Goal: Transaction & Acquisition: Download file/media

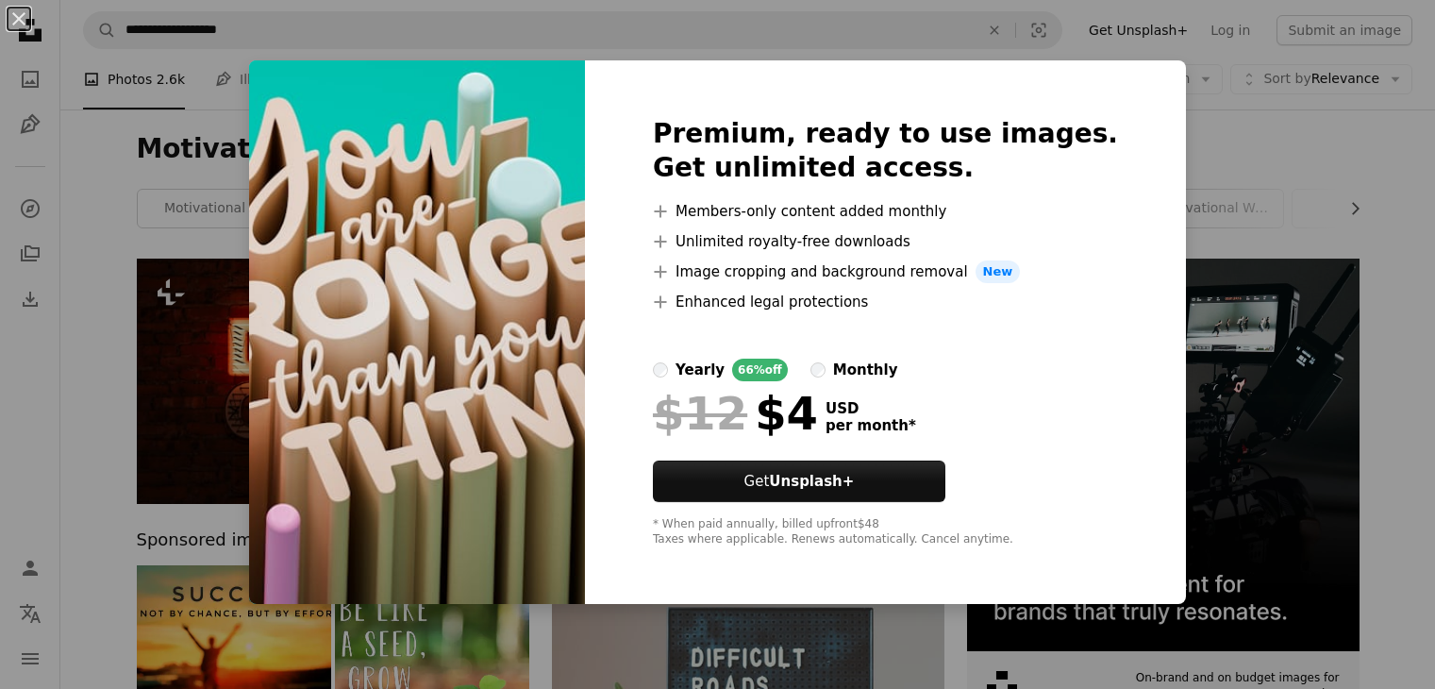
scroll to position [3672, 0]
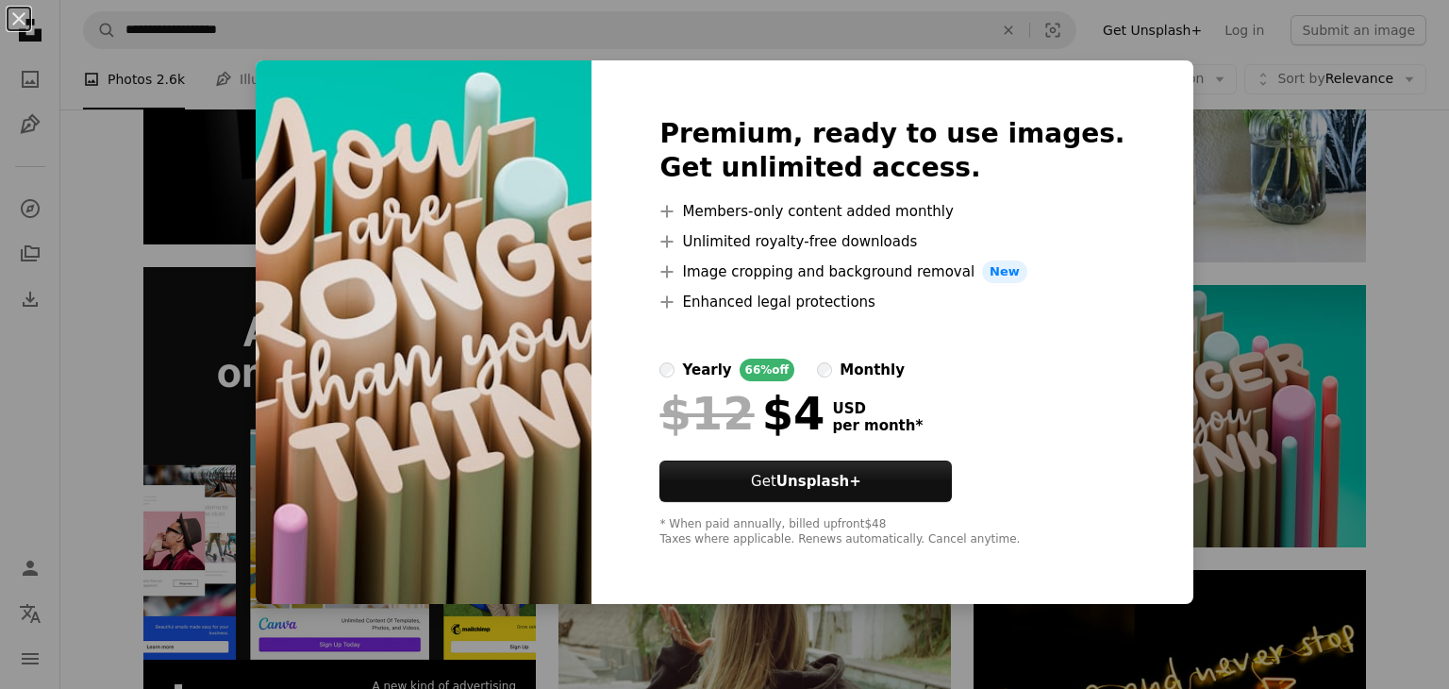
click at [592, 576] on img at bounding box center [424, 331] width 336 height 543
click at [1412, 245] on div "An X shape Premium, ready to use images. Get unlimited access. A plus sign Memb…" at bounding box center [724, 344] width 1449 height 689
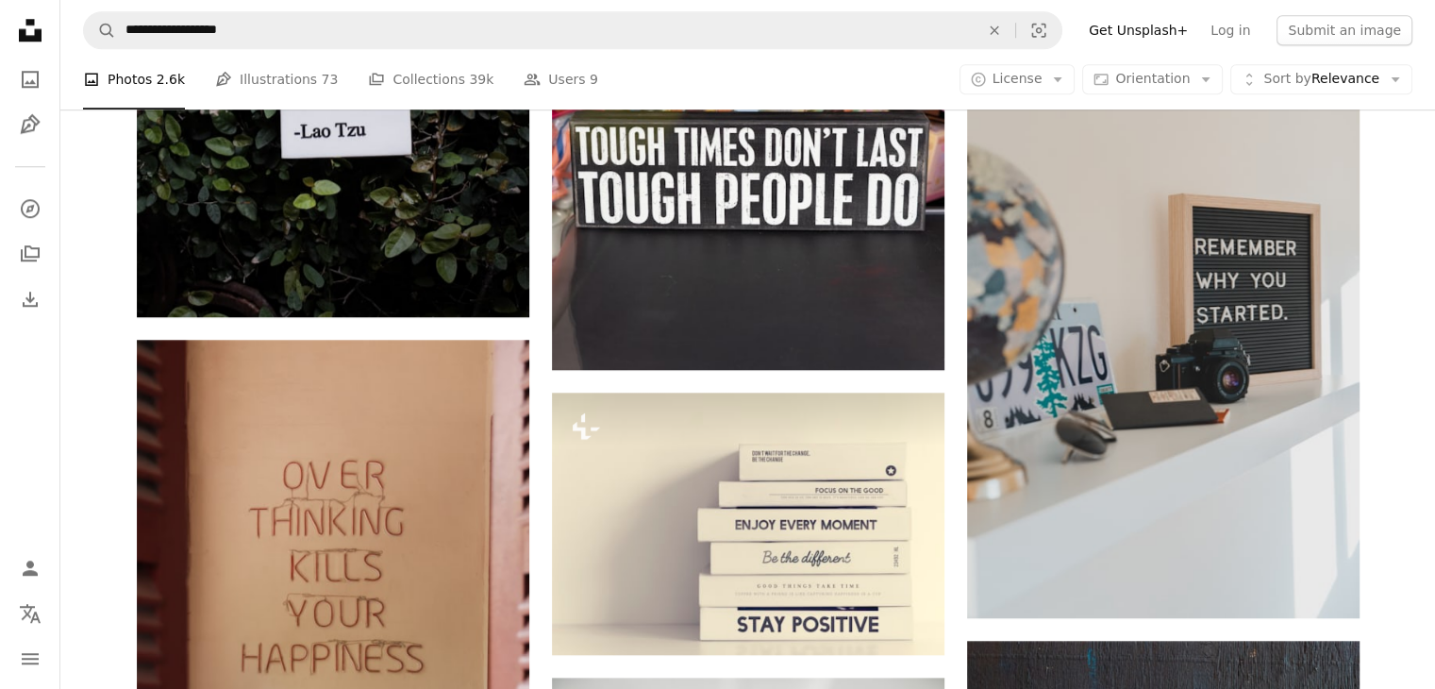
scroll to position [1778, 0]
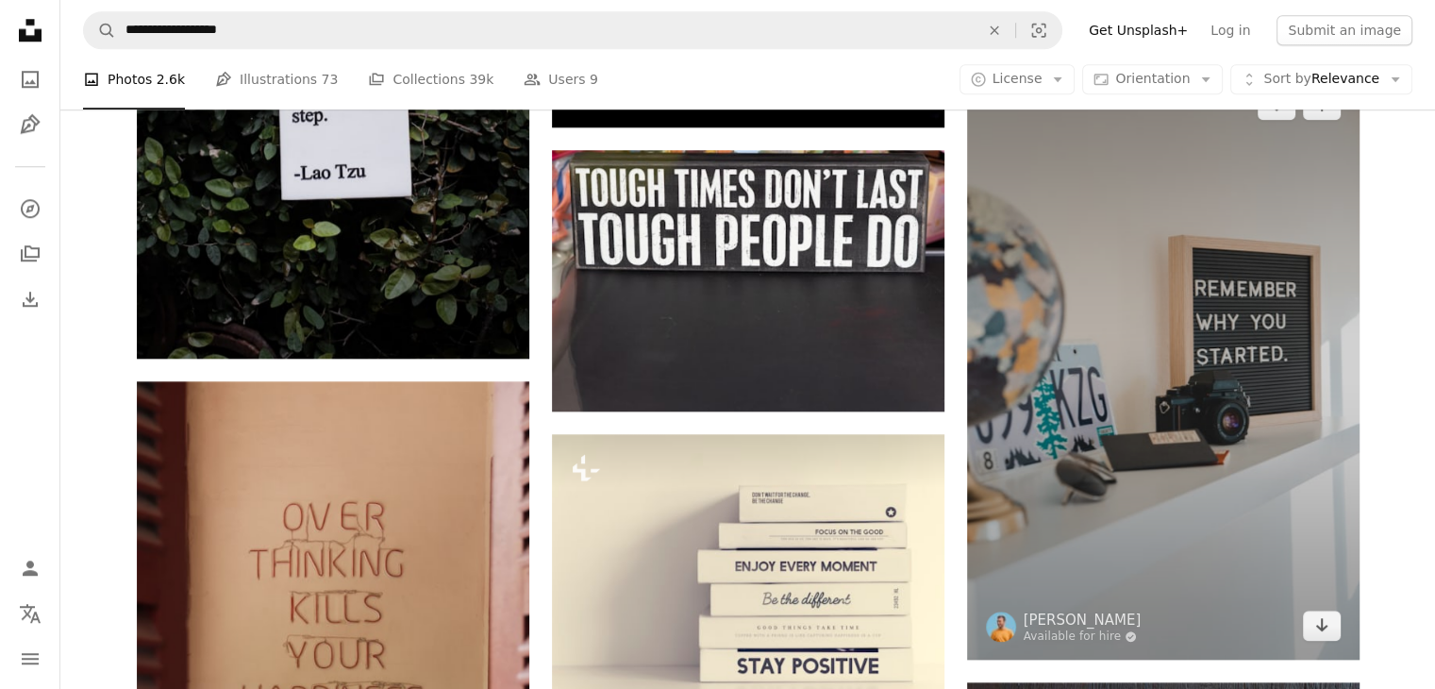
click at [1325, 607] on img at bounding box center [1163, 365] width 392 height 589
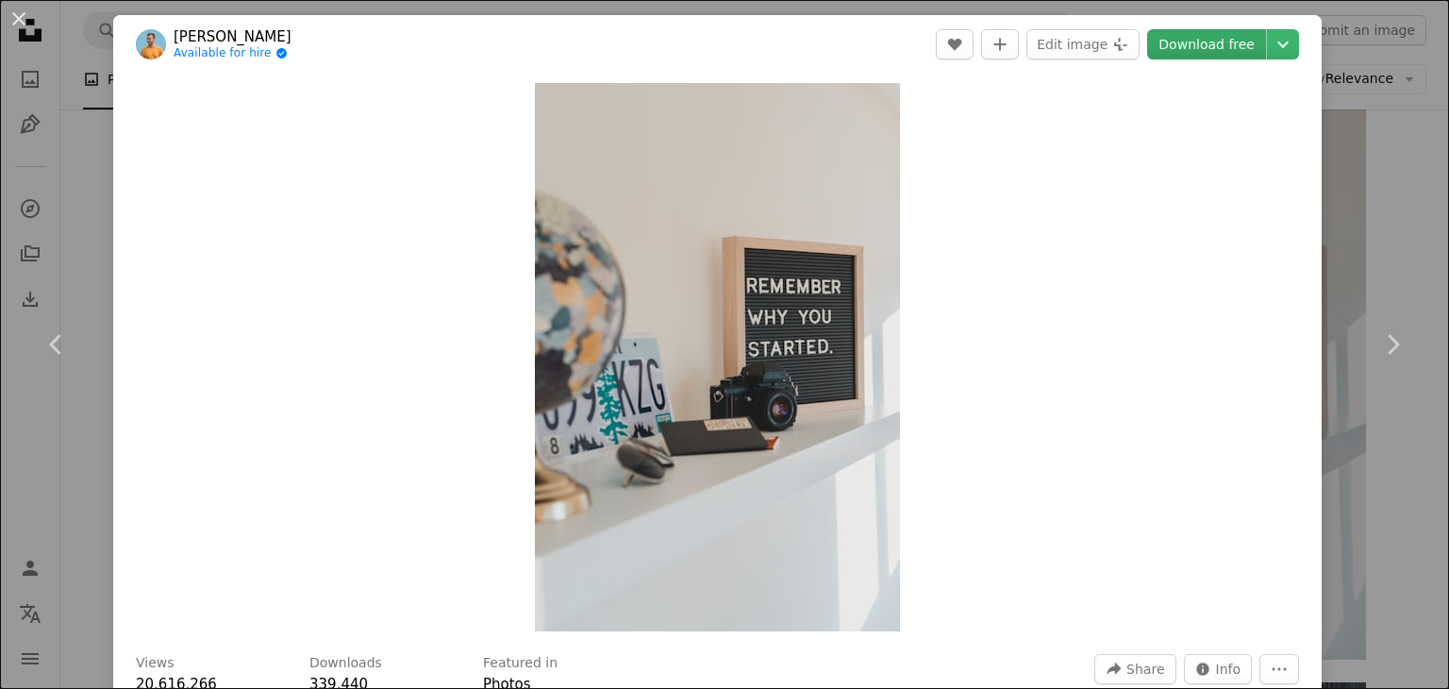
click at [1177, 34] on link "Download free" at bounding box center [1206, 44] width 119 height 30
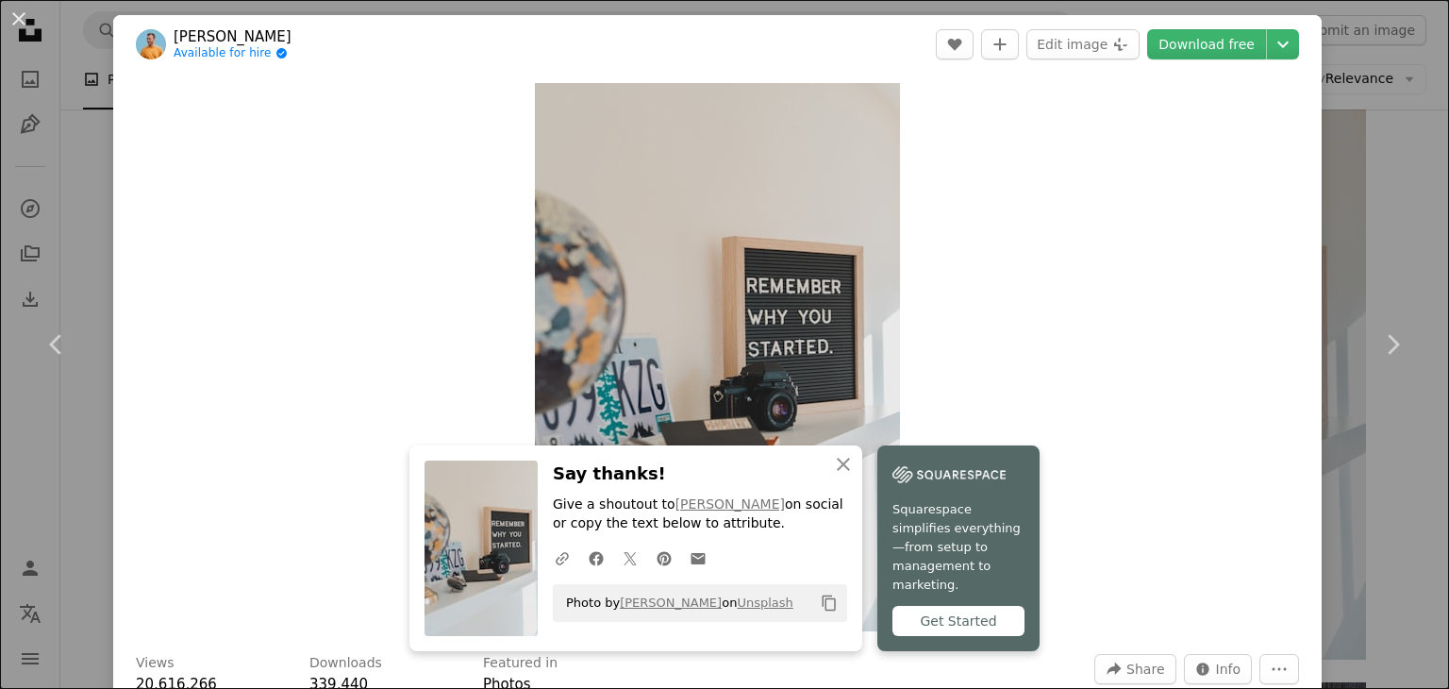
click at [1400, 177] on div "An X shape Chevron left Chevron right [PERSON_NAME] Available for hire A checkm…" at bounding box center [724, 344] width 1449 height 689
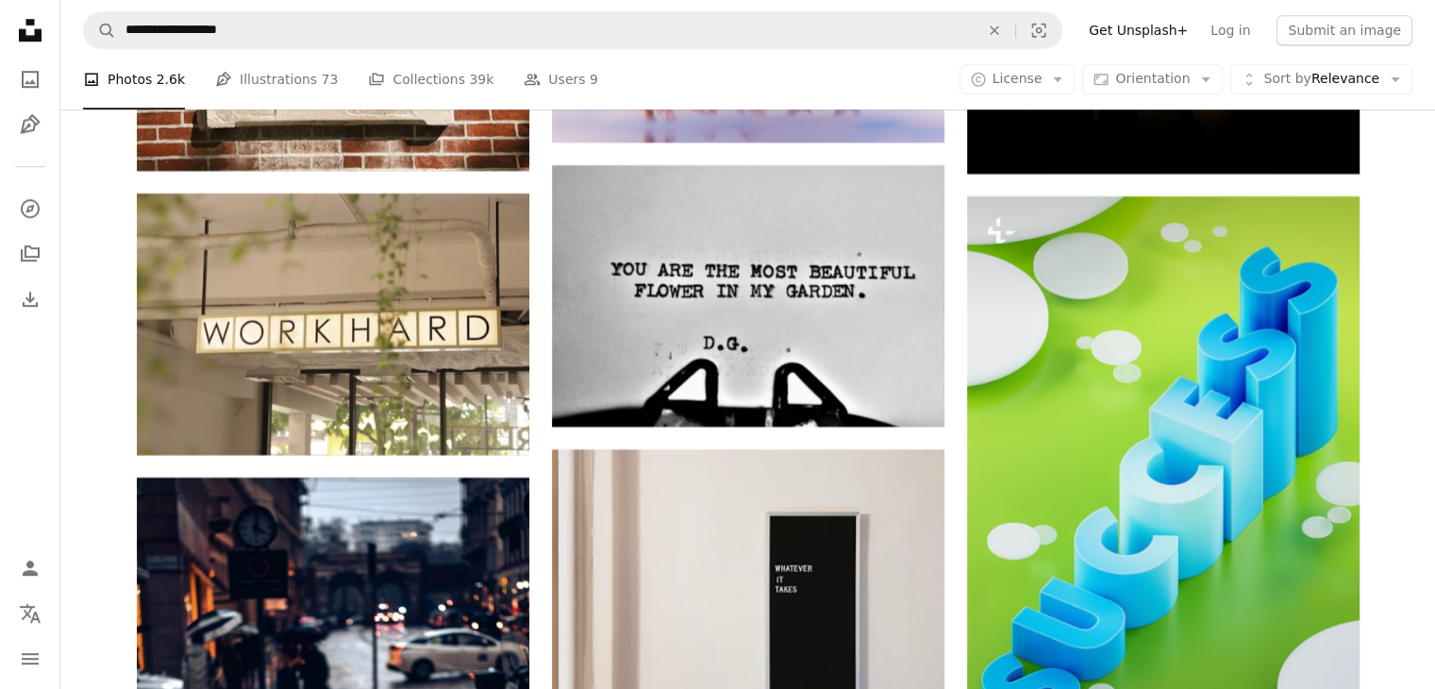
scroll to position [15971, 0]
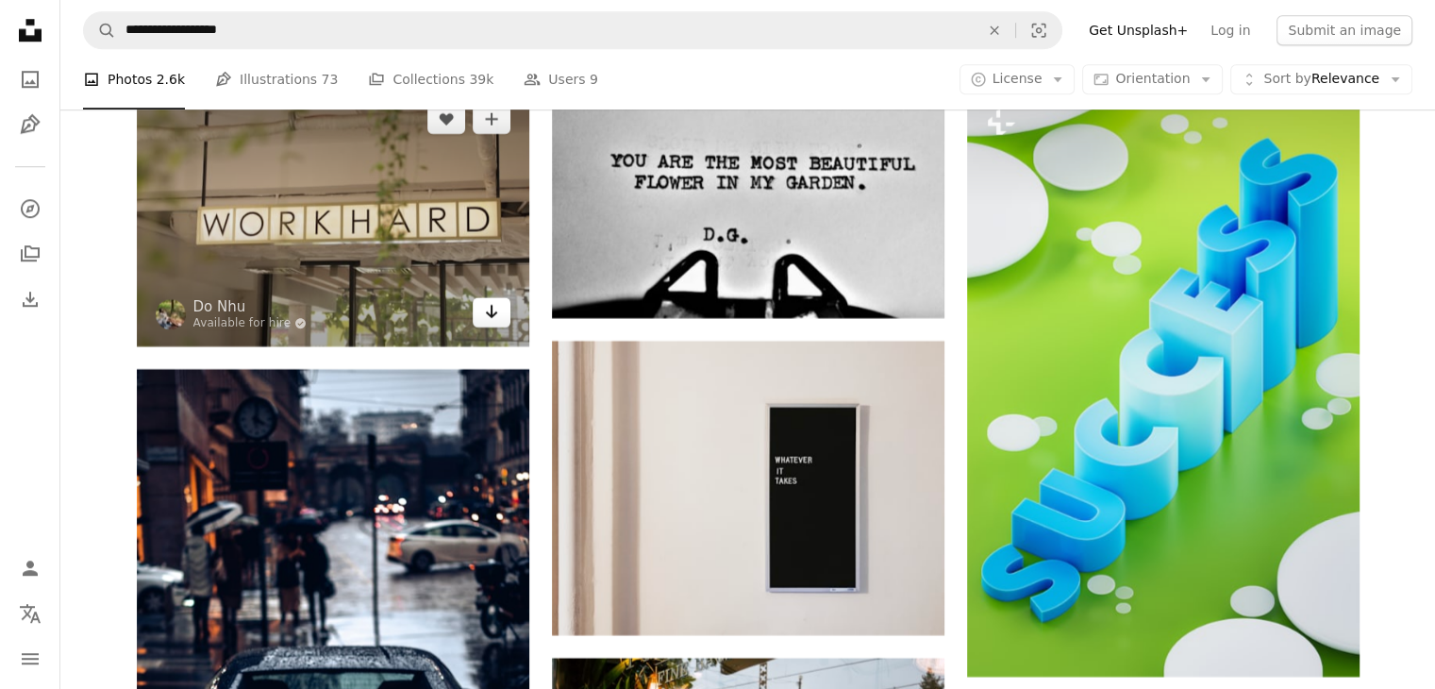
click at [499, 318] on link "Arrow pointing down" at bounding box center [492, 312] width 38 height 30
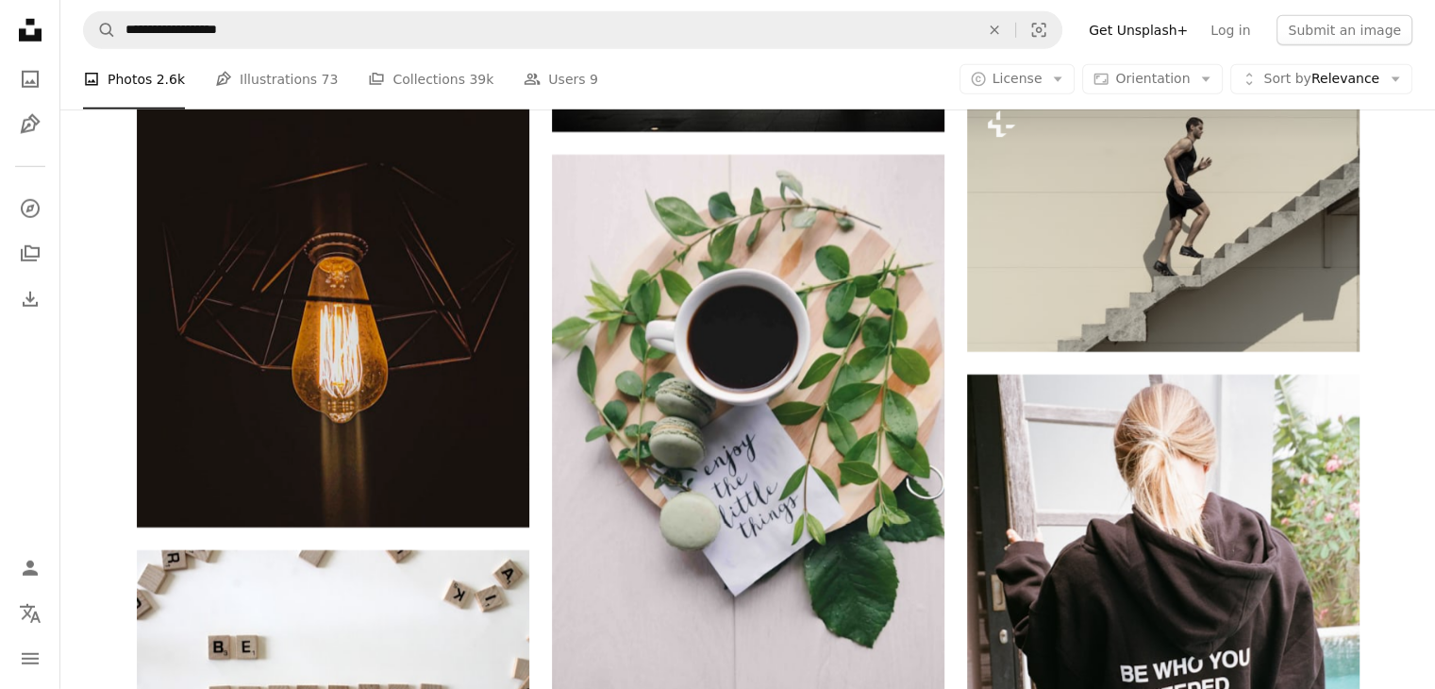
scroll to position [27009, 0]
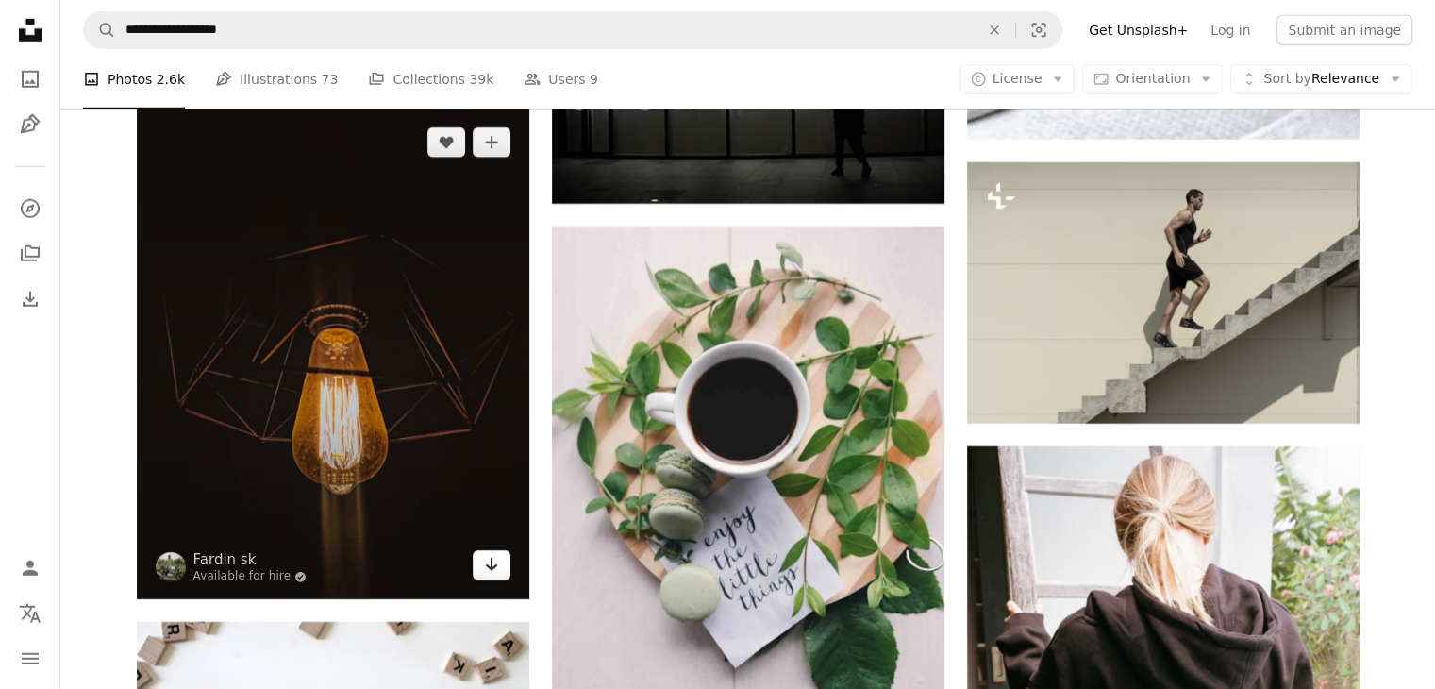
click at [507, 566] on link "Arrow pointing down" at bounding box center [492, 565] width 38 height 30
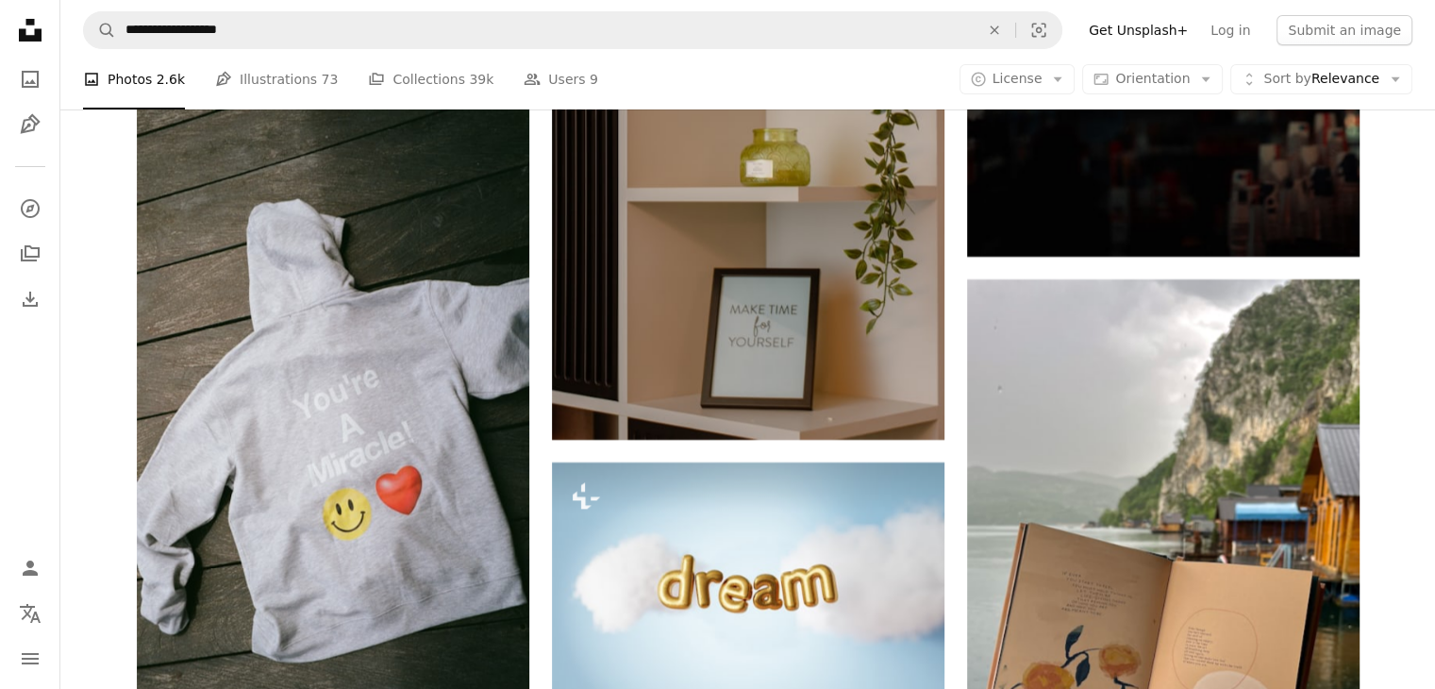
scroll to position [42534, 0]
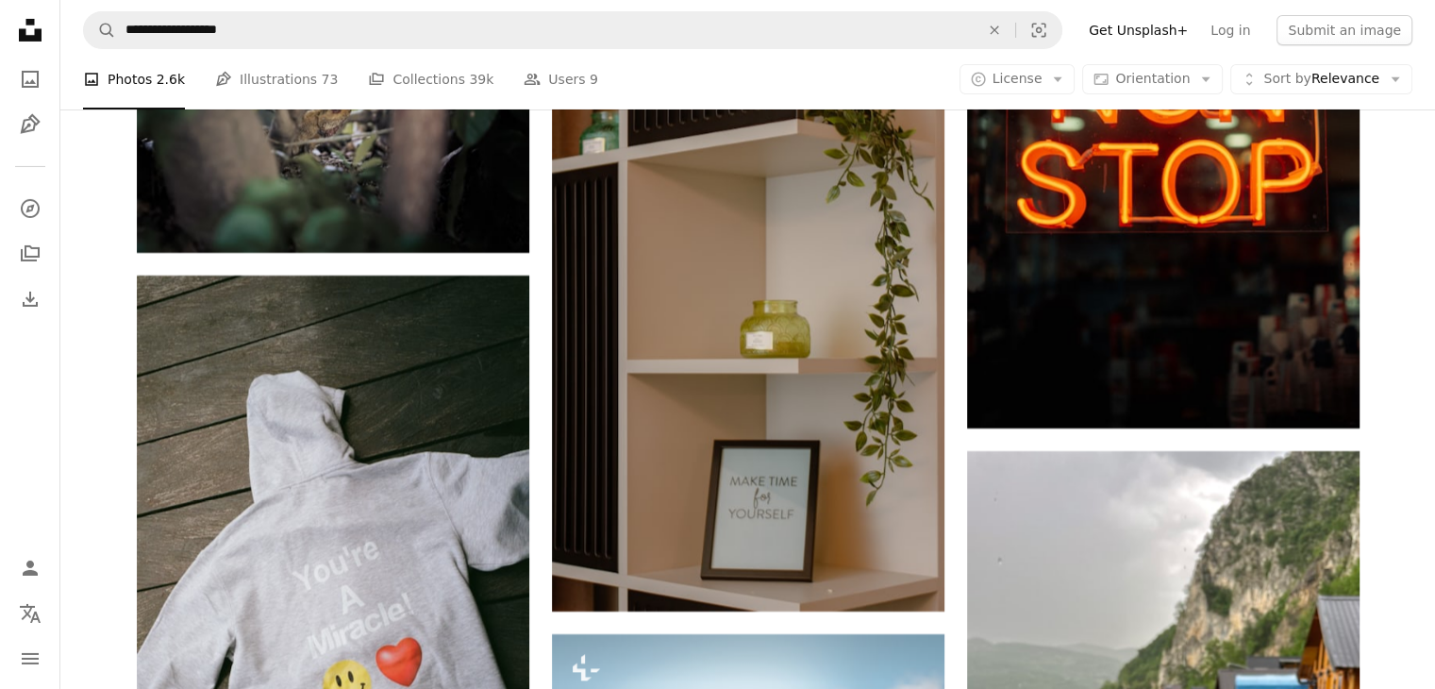
drag, startPoint x: 1431, startPoint y: 589, endPoint x: 1445, endPoint y: 586, distance: 14.4
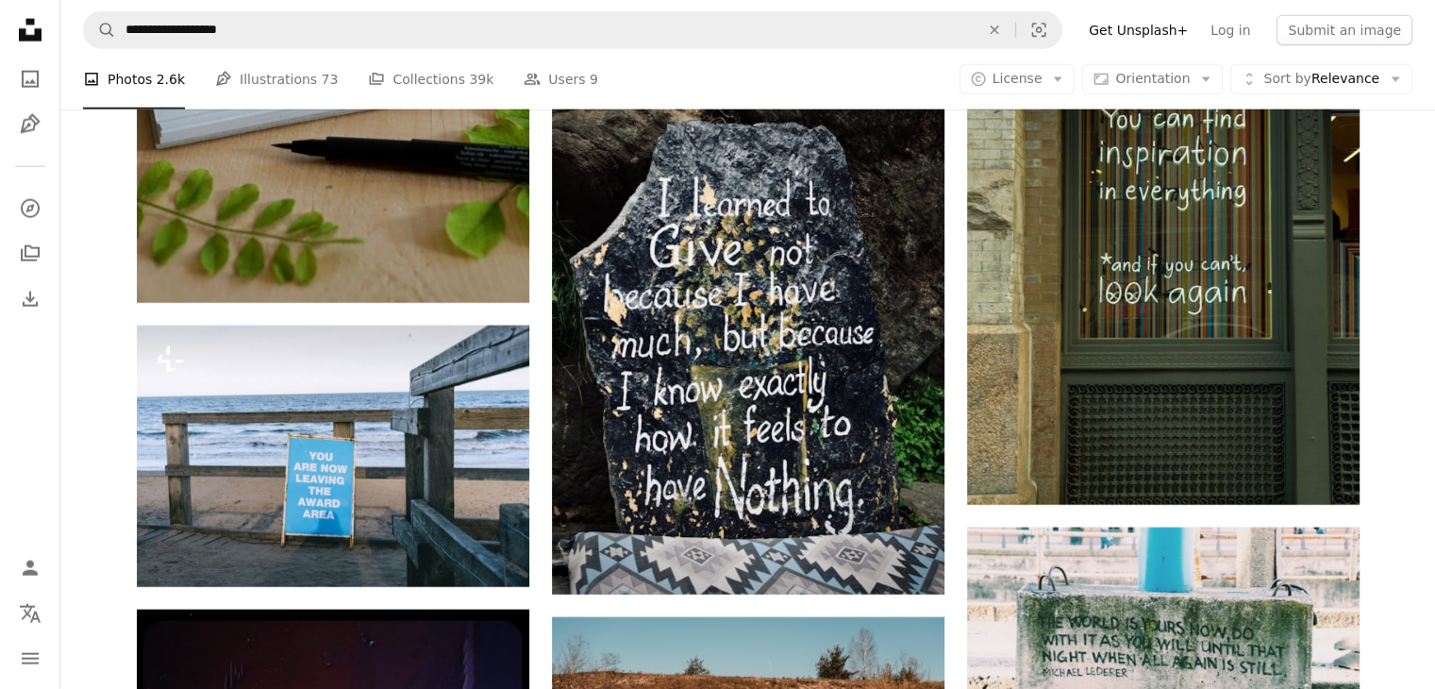
scroll to position [62333, 0]
